Goal: Find specific page/section: Find specific page/section

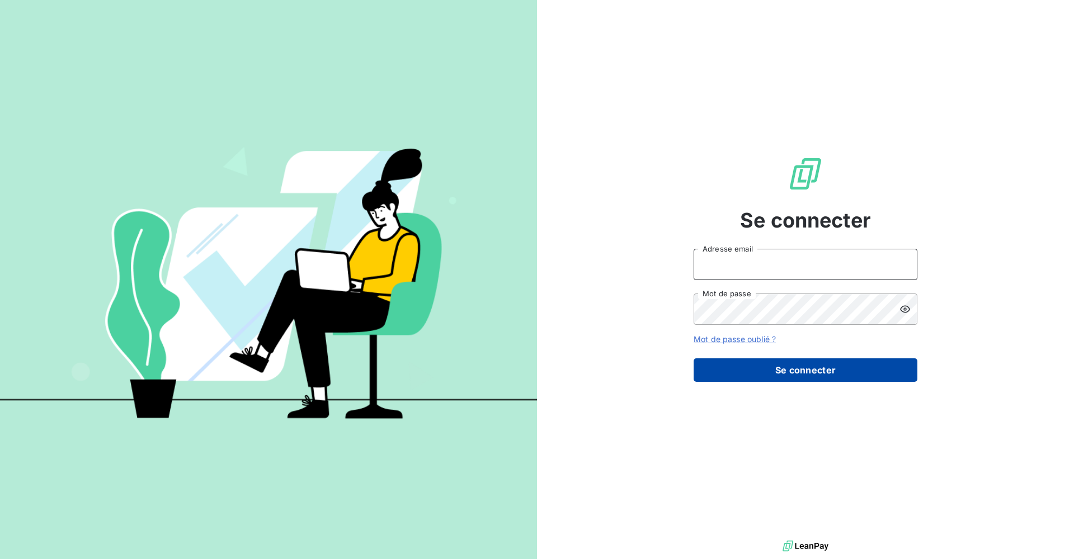
type input "[EMAIL_ADDRESS][DOMAIN_NAME]"
click at [826, 371] on button "Se connecter" at bounding box center [806, 370] width 224 height 23
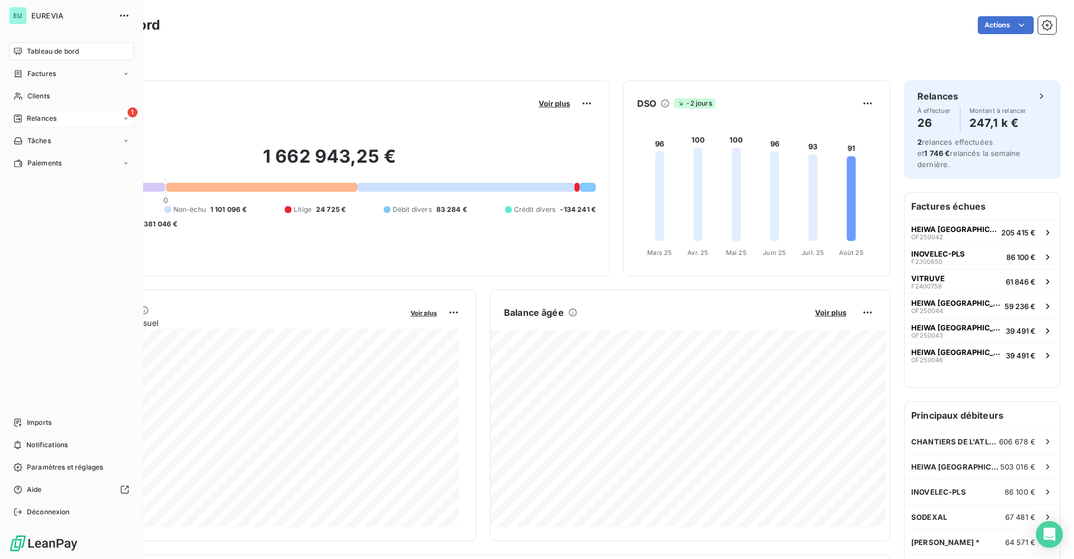
click at [48, 119] on span "Relances" at bounding box center [42, 119] width 30 height 10
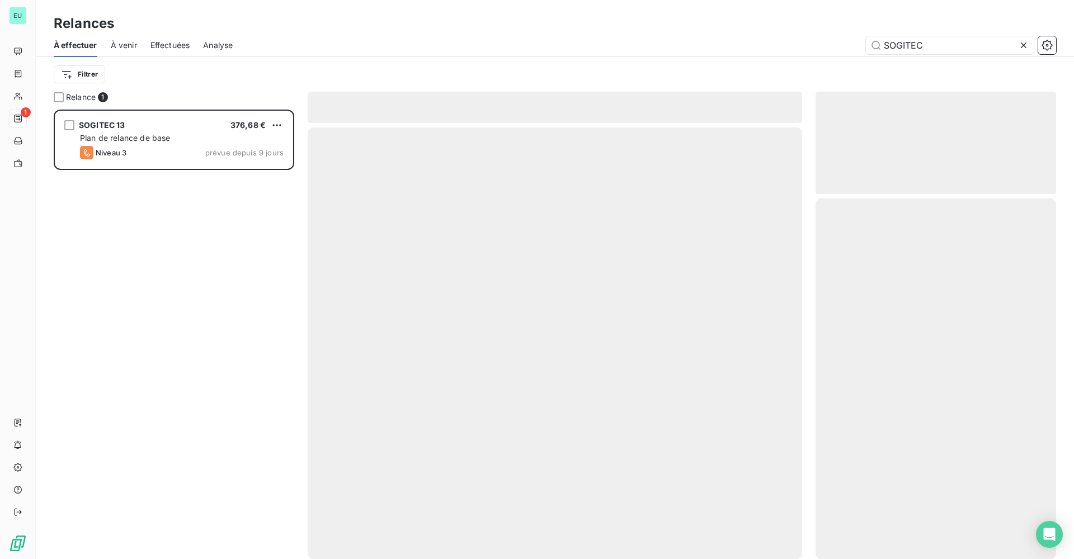
scroll to position [441, 232]
